Goal: Download file/media

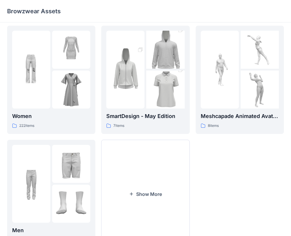
scroll to position [147, 0]
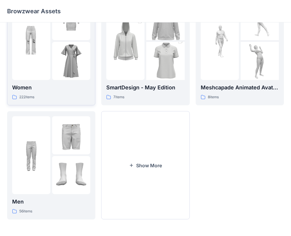
click at [72, 69] on img at bounding box center [71, 61] width 38 height 38
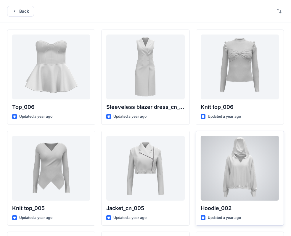
click at [252, 182] on div at bounding box center [239, 168] width 78 height 65
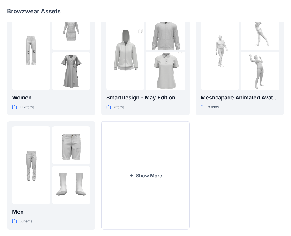
scroll to position [147, 0]
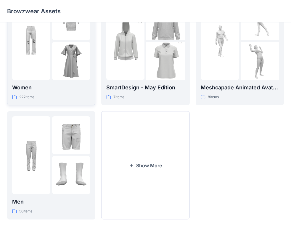
click at [37, 55] on img at bounding box center [31, 41] width 38 height 38
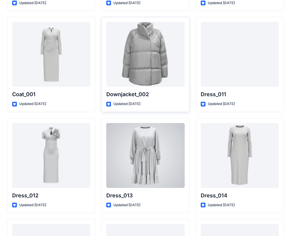
scroll to position [891, 0]
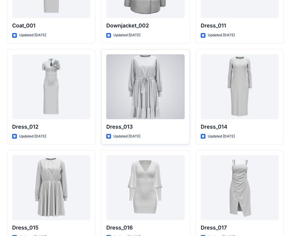
click at [157, 102] on div at bounding box center [145, 86] width 78 height 65
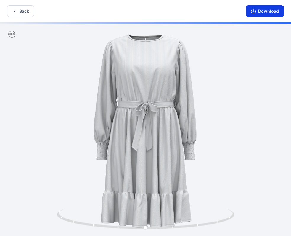
click at [266, 10] on button "Download" at bounding box center [265, 11] width 38 height 12
